Goal: Find specific page/section: Find specific page/section

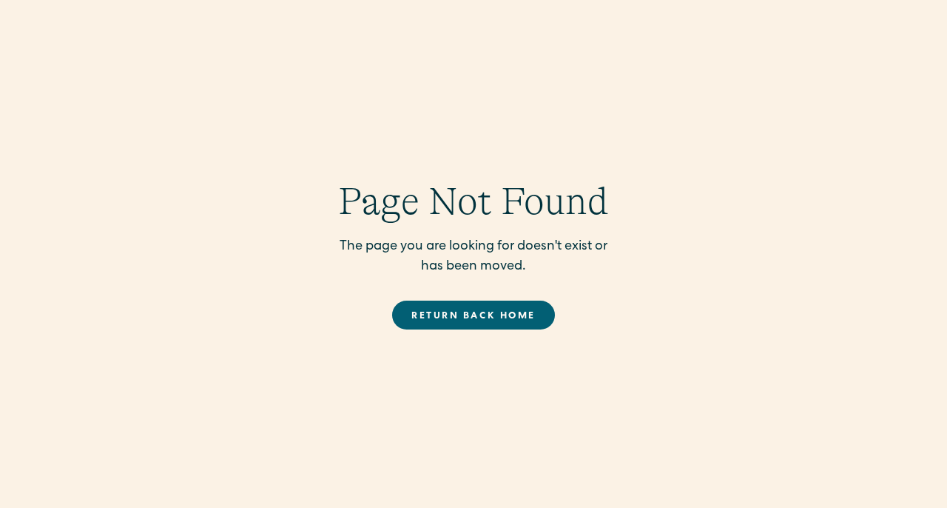
click at [476, 320] on link "Return back Home" at bounding box center [473, 314] width 162 height 29
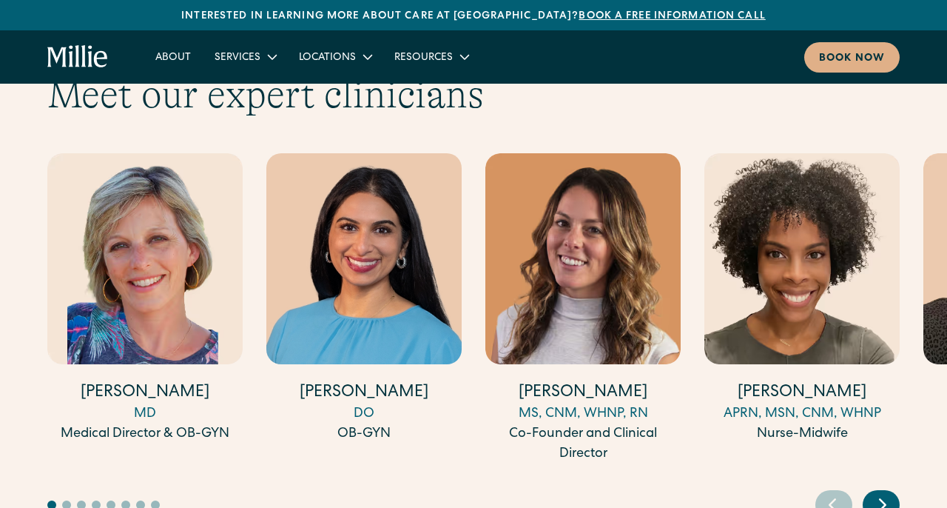
scroll to position [3979, 0]
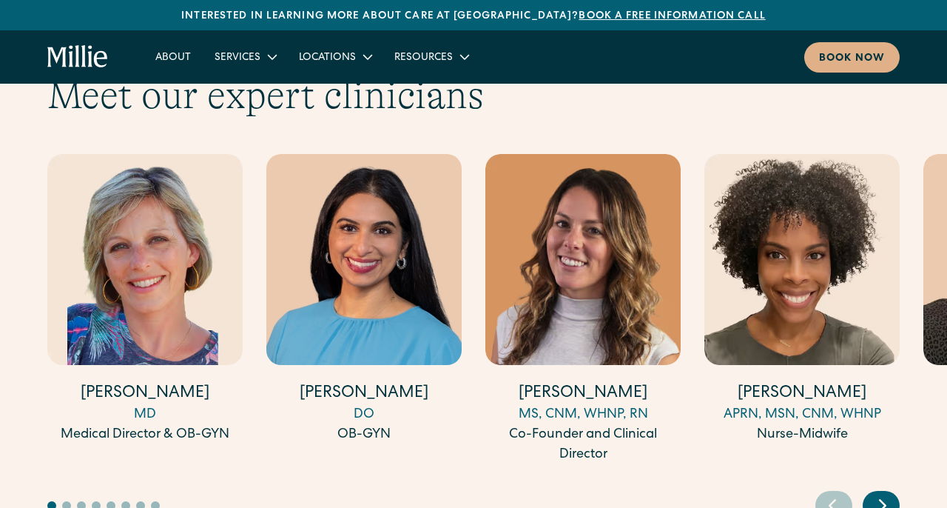
click at [882, 500] on icon "Next slide" at bounding box center [883, 505] width 6 height 11
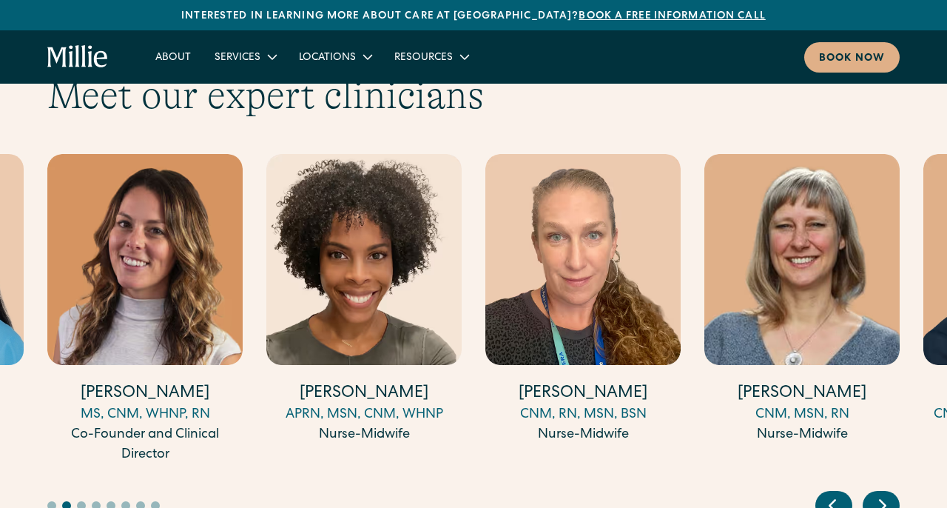
click at [882, 500] on icon "Next slide" at bounding box center [883, 505] width 6 height 11
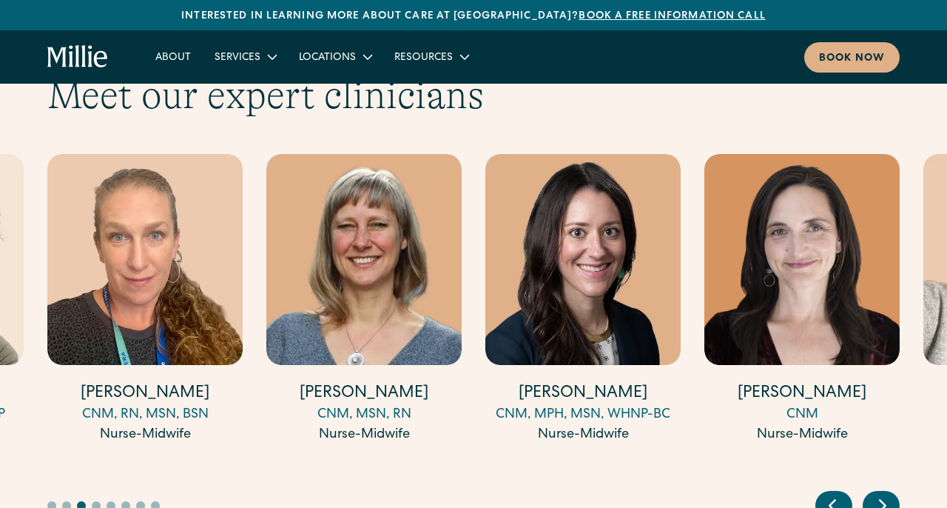
click at [882, 500] on icon "Next slide" at bounding box center [883, 505] width 6 height 11
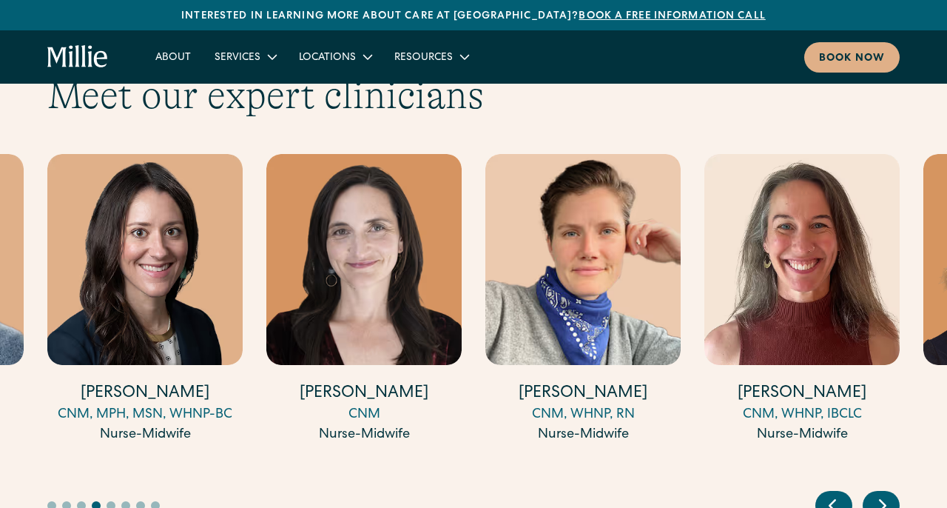
click at [882, 500] on icon "Next slide" at bounding box center [883, 505] width 6 height 11
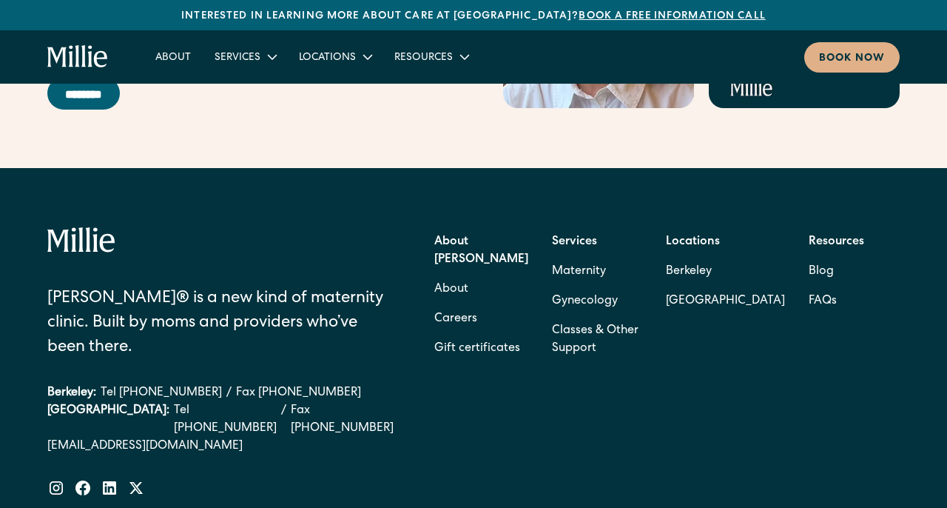
scroll to position [5905, 0]
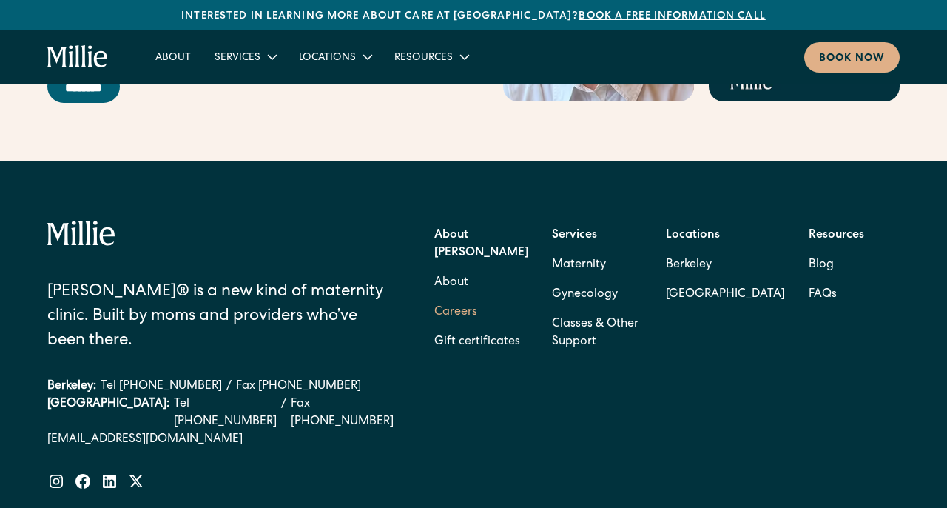
click at [463, 298] on link "Careers" at bounding box center [455, 313] width 43 height 30
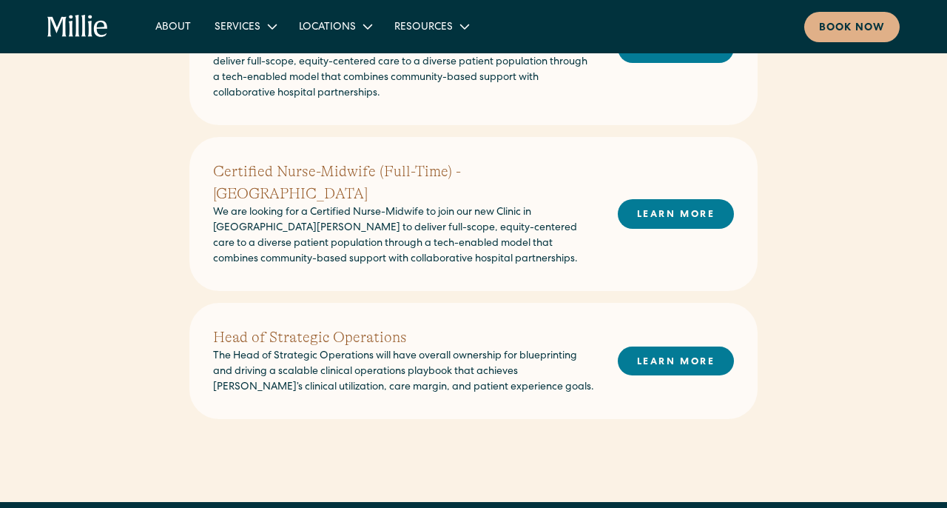
scroll to position [605, 0]
